Goal: Communication & Community: Answer question/provide support

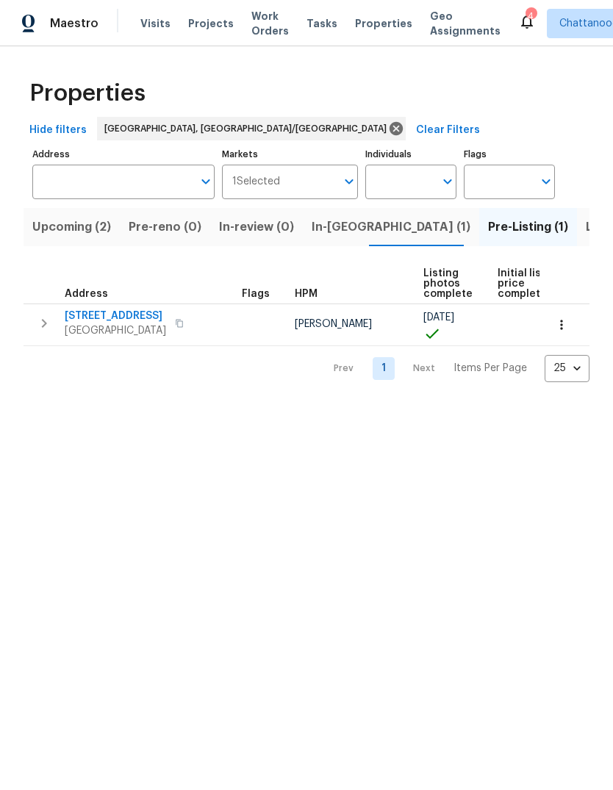
click at [45, 263] on div "Upcoming (2) Pre-reno (0) In-review (0) In-reno (1) Pre-Listing (1) Listed (9) …" at bounding box center [307, 290] width 566 height 183
click at [60, 224] on span "Upcoming (2)" at bounding box center [71, 227] width 79 height 21
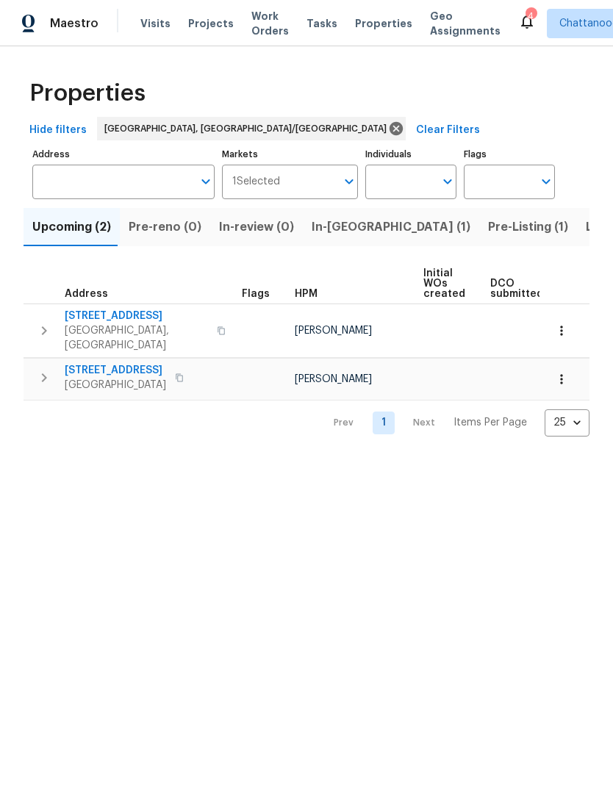
click at [315, 222] on span "In-reno (1)" at bounding box center [391, 227] width 159 height 21
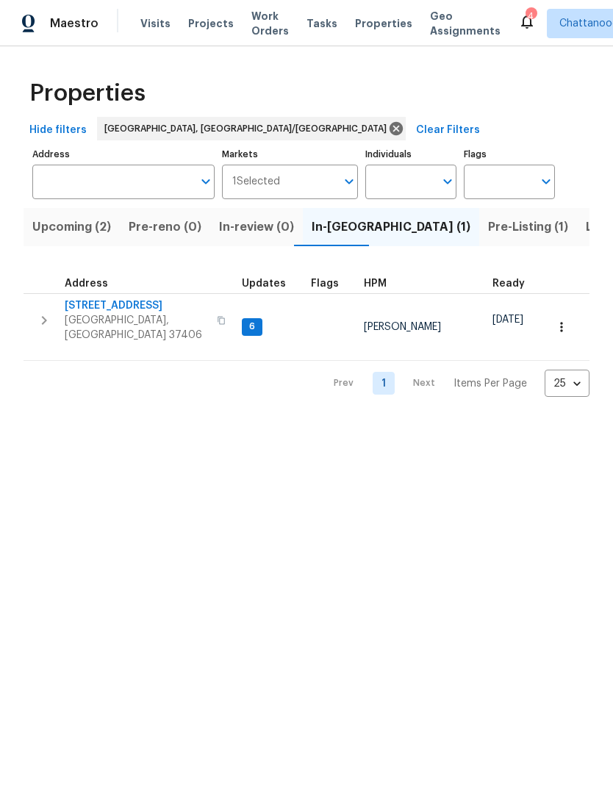
click at [97, 310] on span "[STREET_ADDRESS]" at bounding box center [136, 305] width 143 height 15
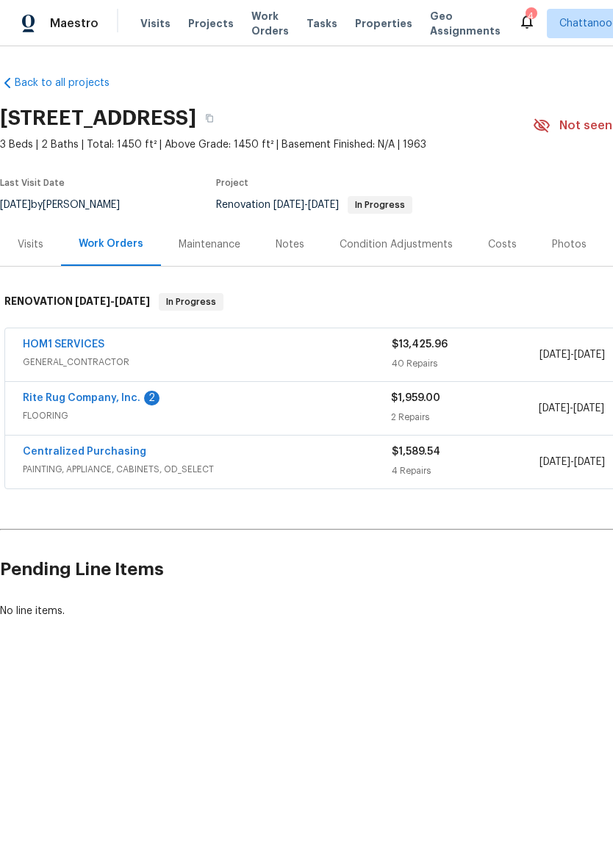
click at [46, 401] on link "Rite Rug Company, Inc." at bounding box center [82, 398] width 118 height 10
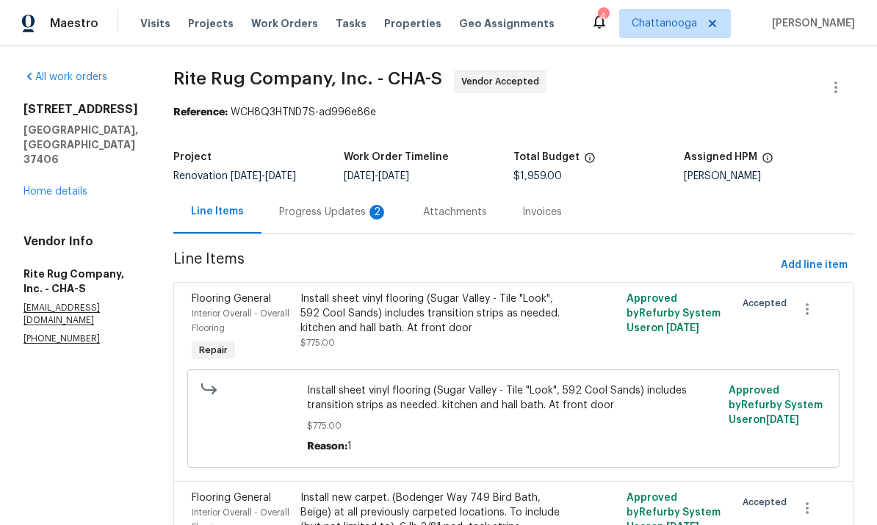
click at [375, 215] on div "Progress Updates 2" at bounding box center [333, 212] width 109 height 15
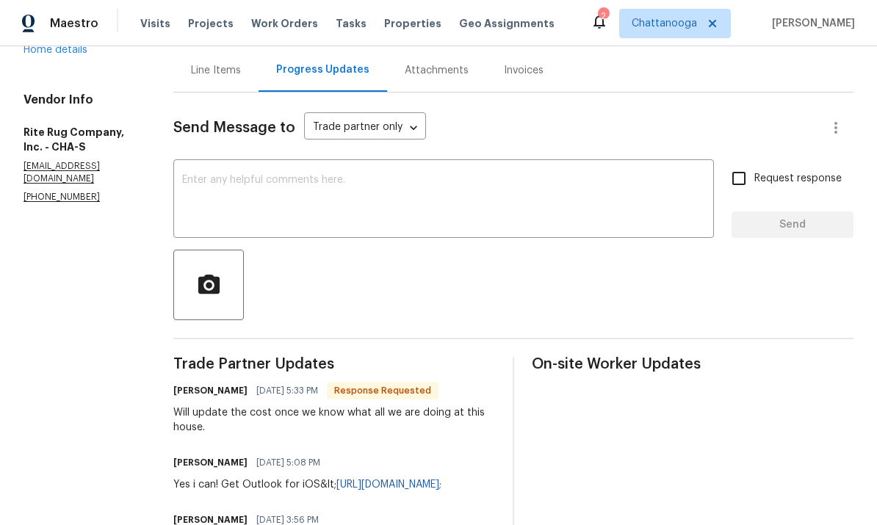
scroll to position [143, 0]
click at [612, 181] on input "Request response" at bounding box center [739, 177] width 31 height 31
checkbox input "true"
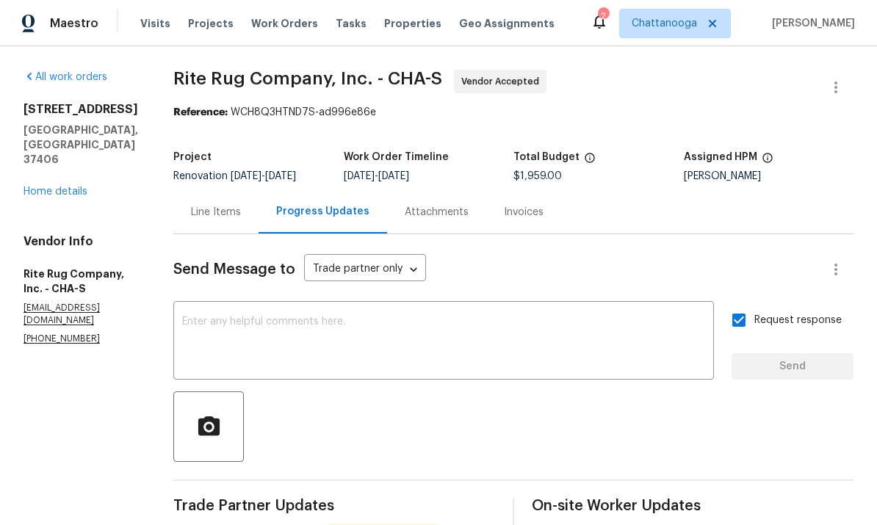
scroll to position [-1, 0]
click at [237, 357] on textarea at bounding box center [443, 342] width 523 height 51
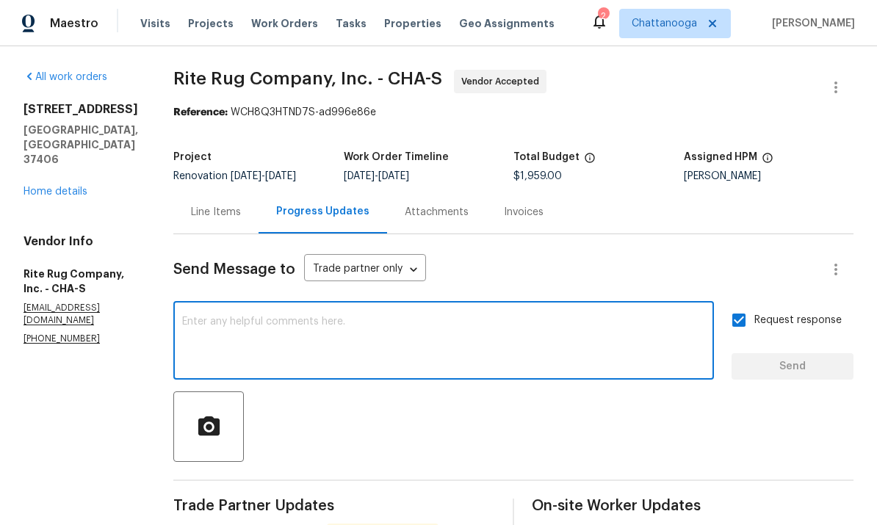
scroll to position [0, 0]
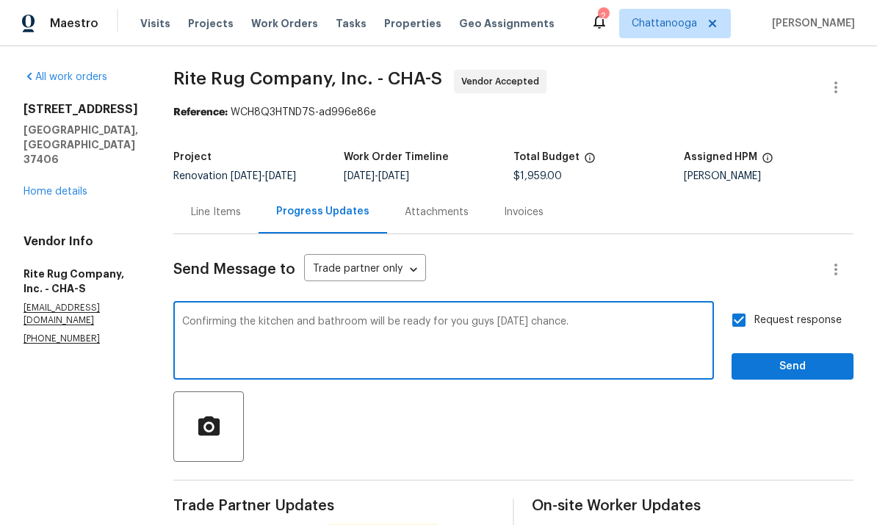
type textarea "Confirming the kitchen and bathroom will be ready for you guys [DATE] chance."
click at [612, 376] on span "Send" at bounding box center [793, 367] width 98 height 18
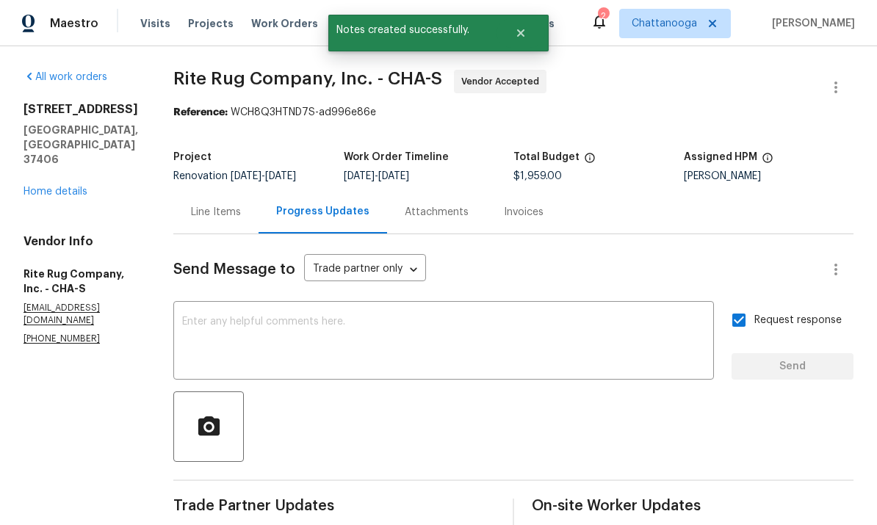
click at [51, 187] on link "Home details" at bounding box center [56, 192] width 64 height 10
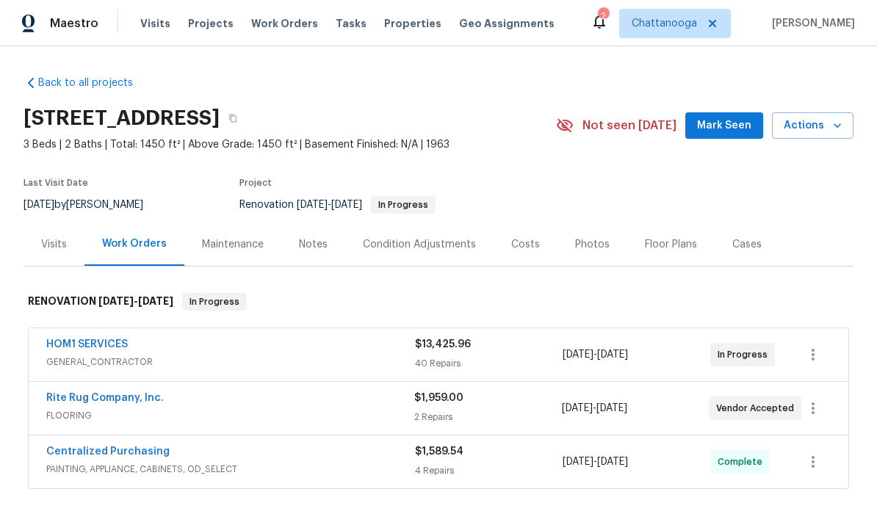
click at [528, 248] on div "Costs" at bounding box center [525, 244] width 29 height 15
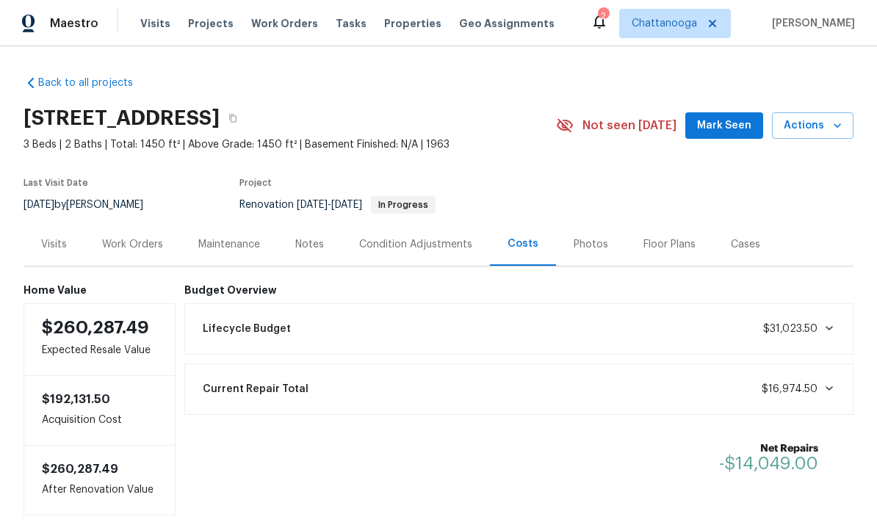
click at [53, 245] on div "Visits" at bounding box center [54, 244] width 26 height 15
